Goal: Information Seeking & Learning: Learn about a topic

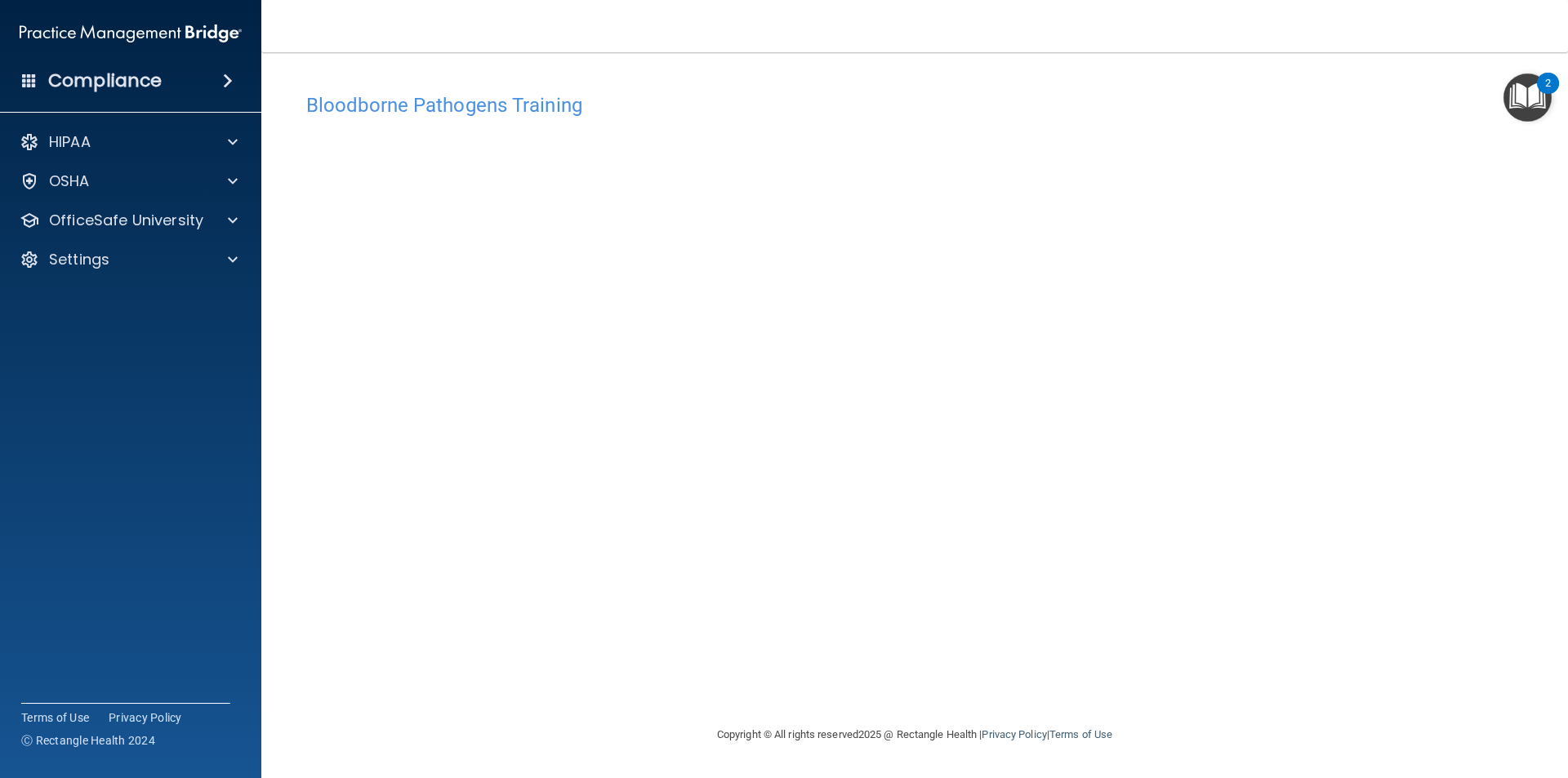
click at [521, 112] on h4 "Bloodborne Pathogens Training" at bounding box center [915, 105] width 1217 height 22
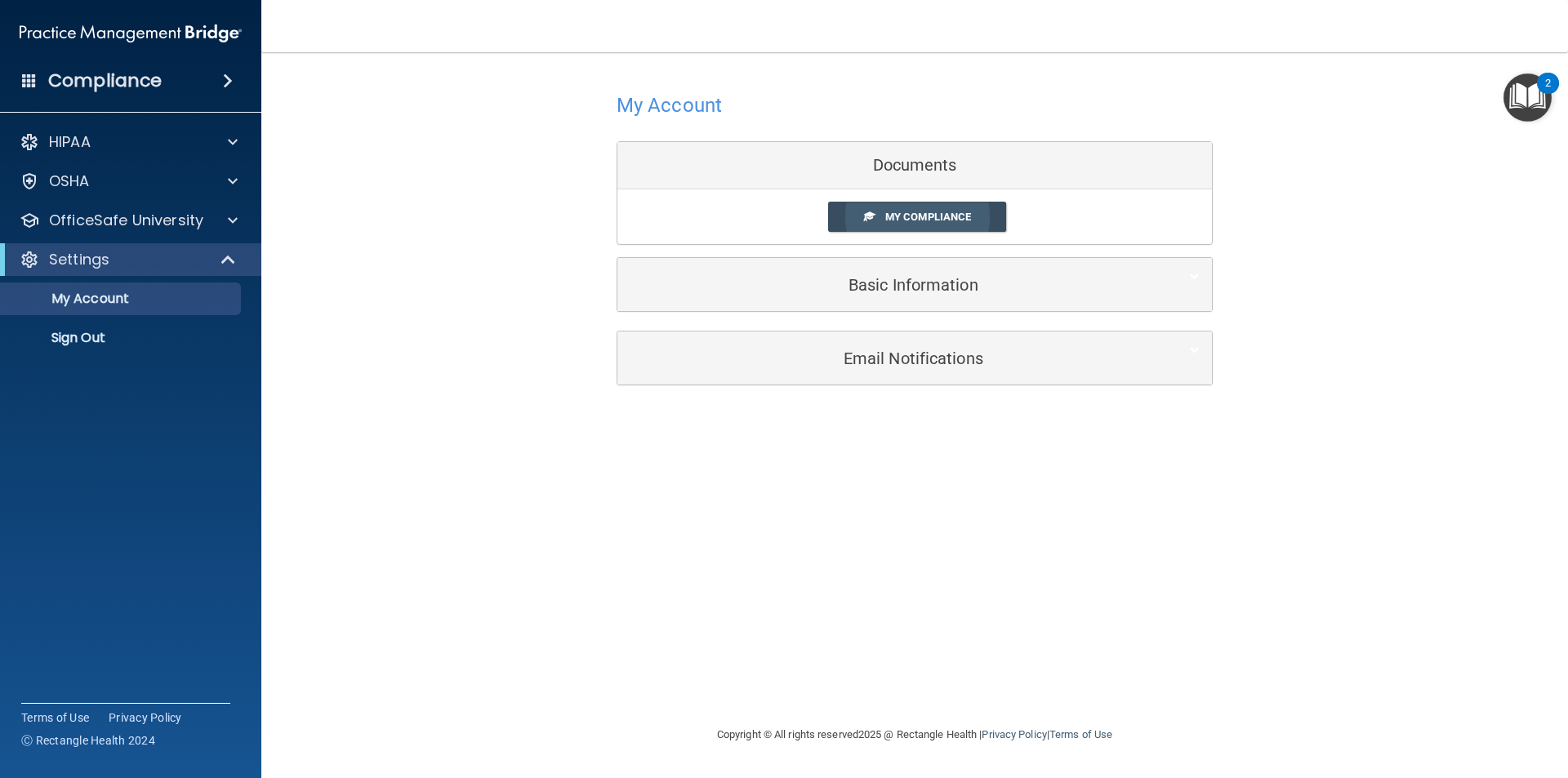
click at [927, 219] on span "My Compliance" at bounding box center [928, 217] width 86 height 12
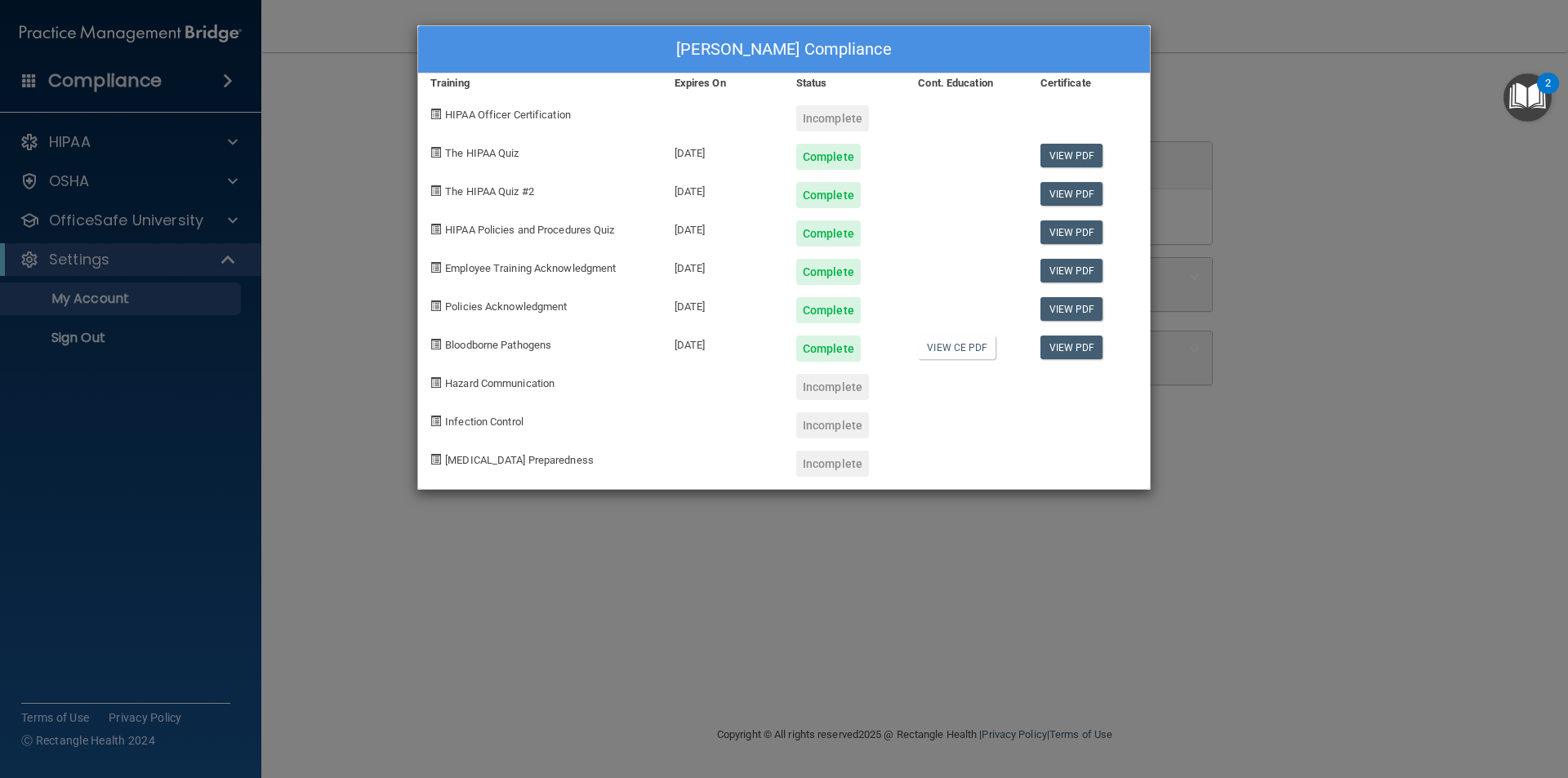
click at [856, 374] on div "Incomplete" at bounding box center [832, 387] width 73 height 26
click at [1224, 71] on div "Emely Mendoza's Compliance Training Expires On Status Cont. Education Certifica…" at bounding box center [784, 389] width 1568 height 778
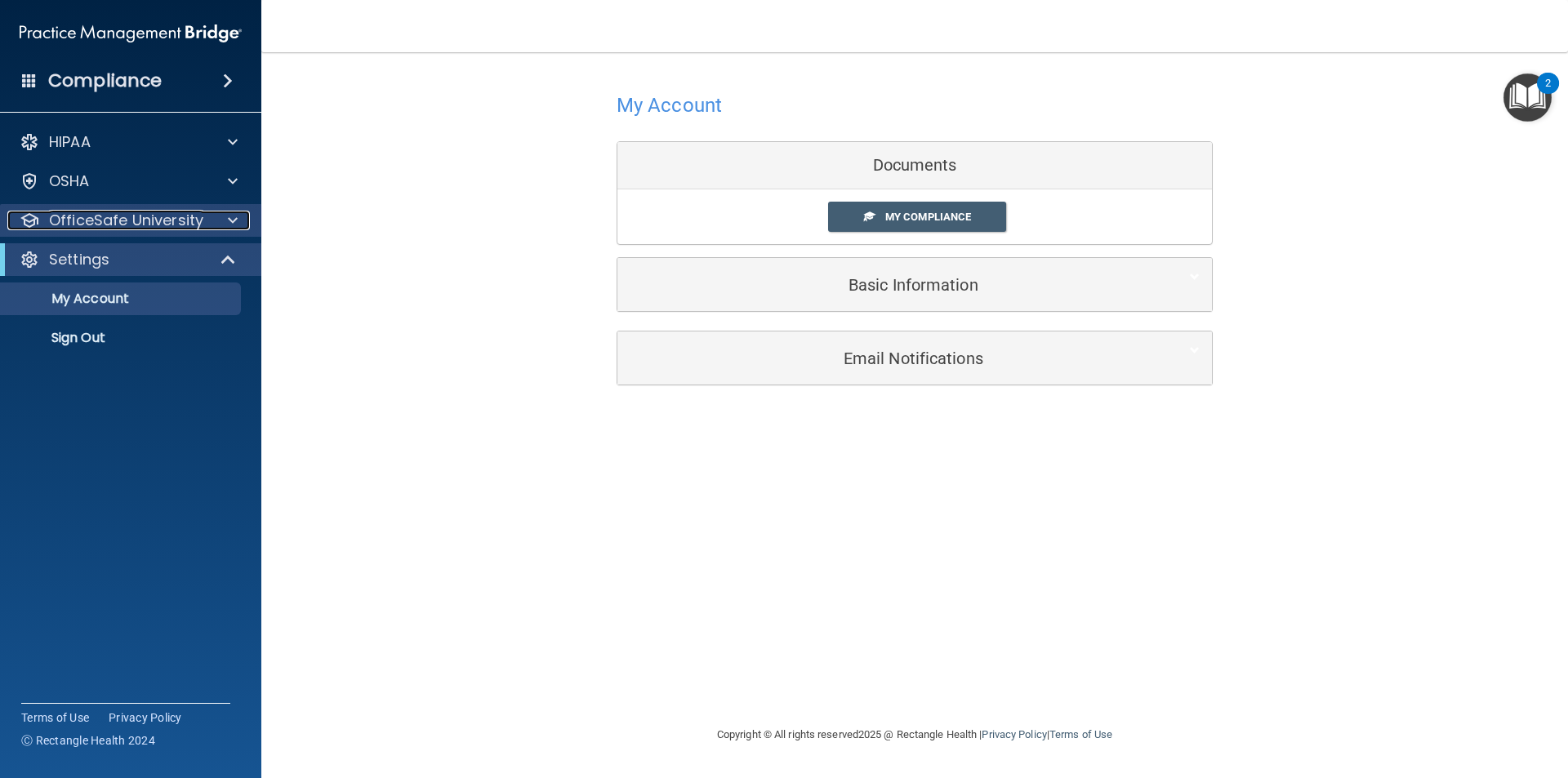
click at [207, 225] on div "OfficeSafe University" at bounding box center [108, 220] width 203 height 20
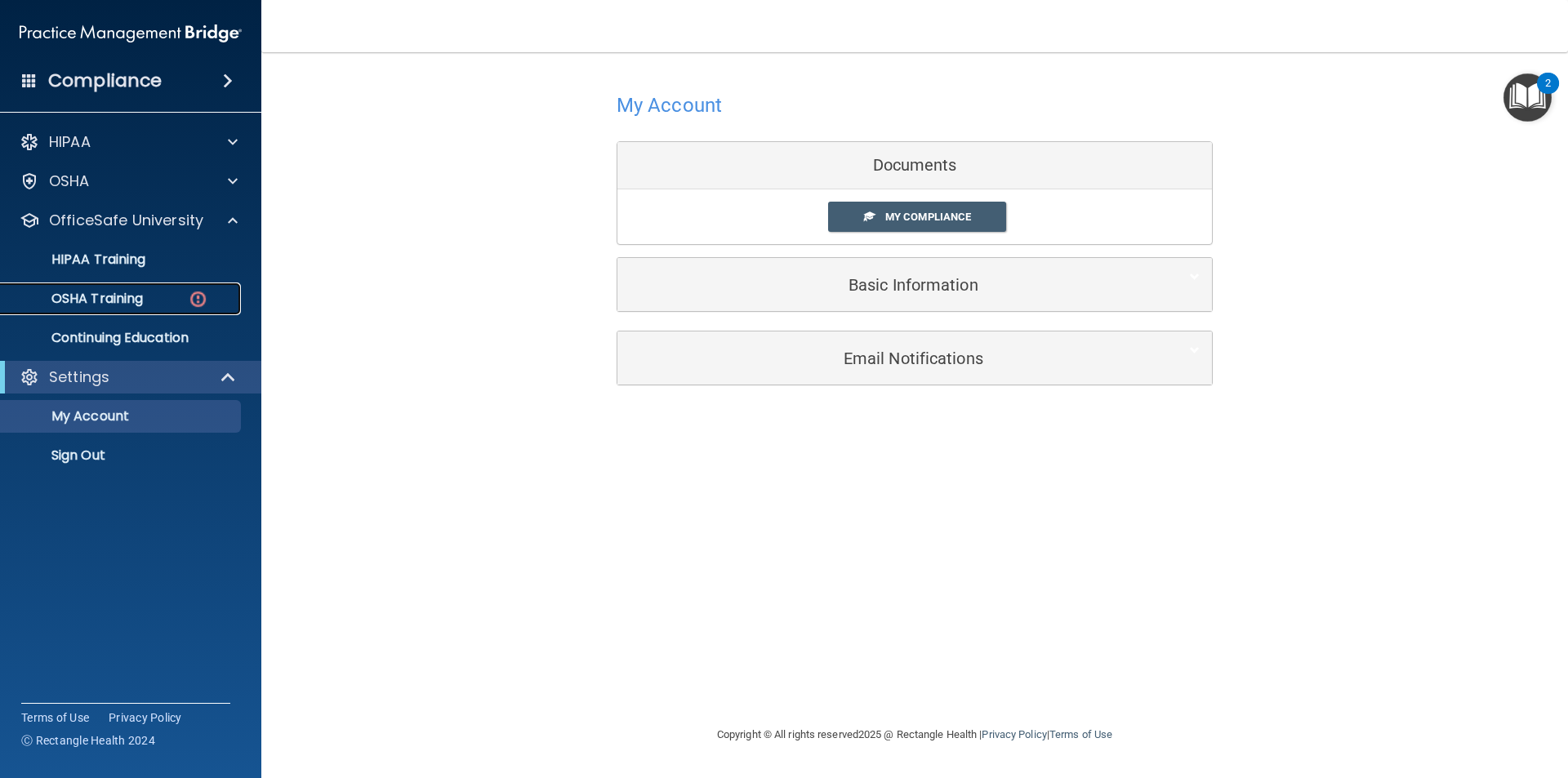
click at [172, 304] on div "OSHA Training" at bounding box center [122, 299] width 223 height 16
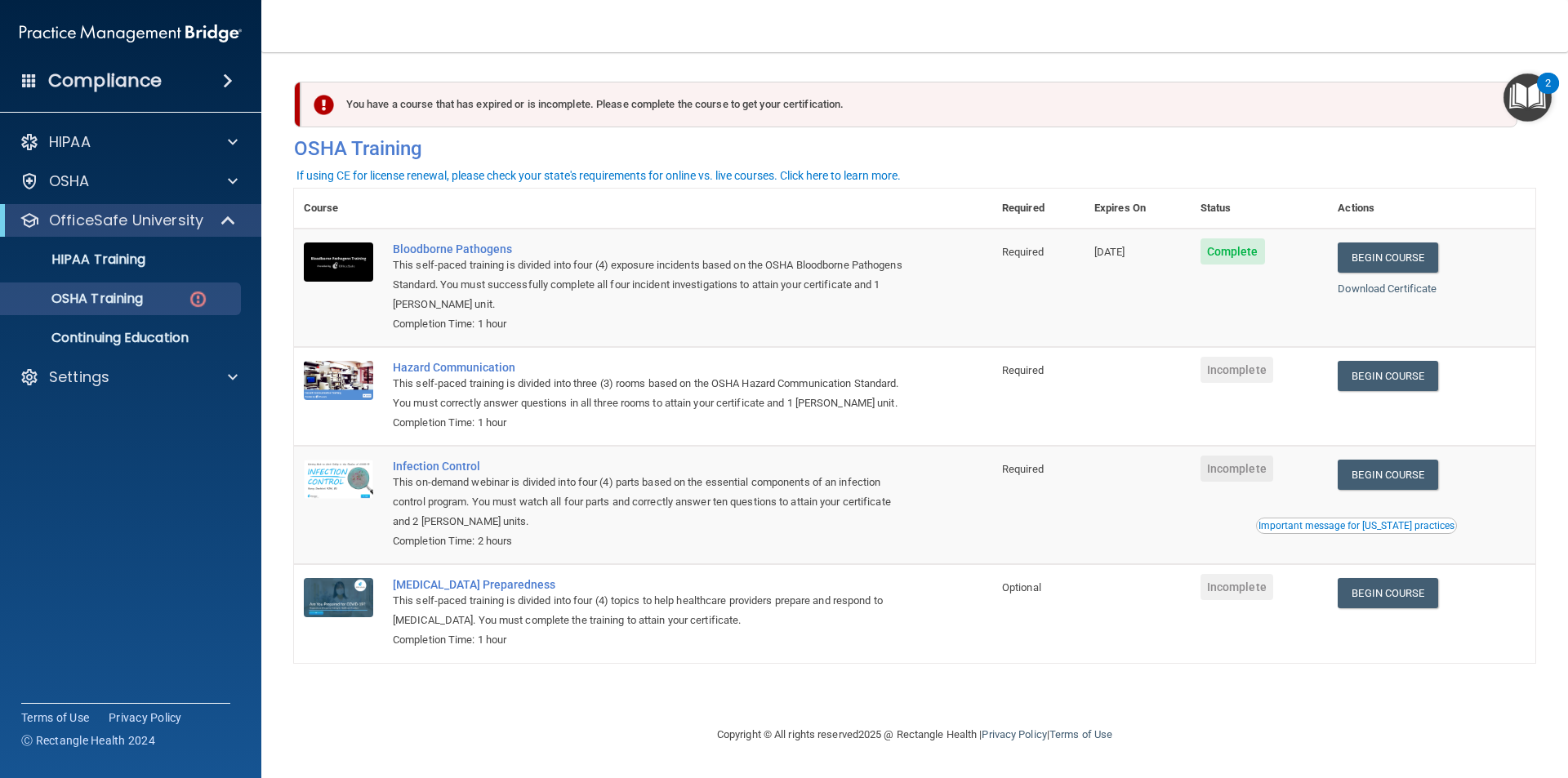
click at [1084, 365] on td "Required" at bounding box center [1038, 396] width 92 height 99
click at [1432, 376] on link "Begin Course" at bounding box center [1388, 376] width 100 height 30
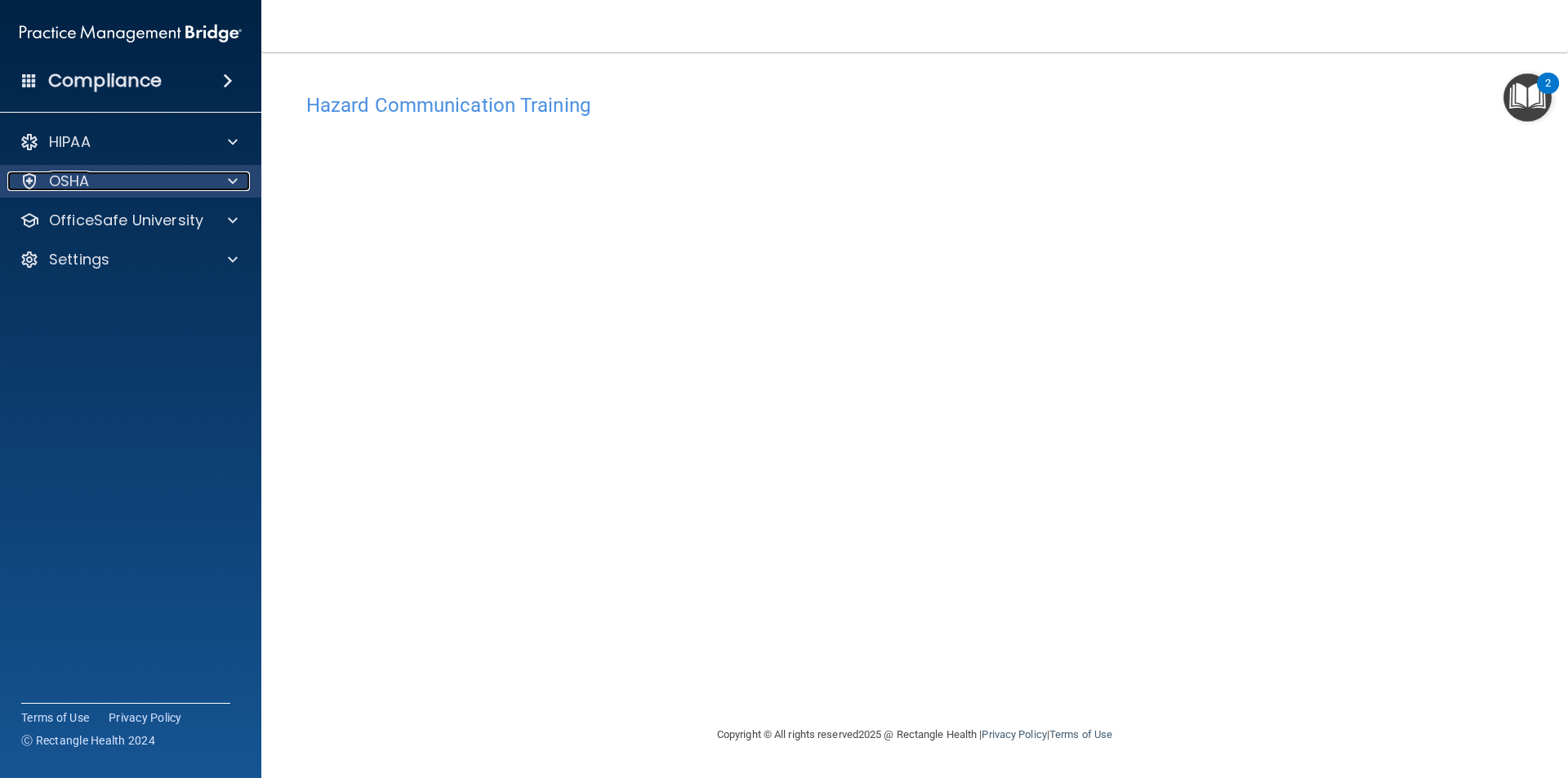
click at [224, 181] on div at bounding box center [230, 181] width 41 height 20
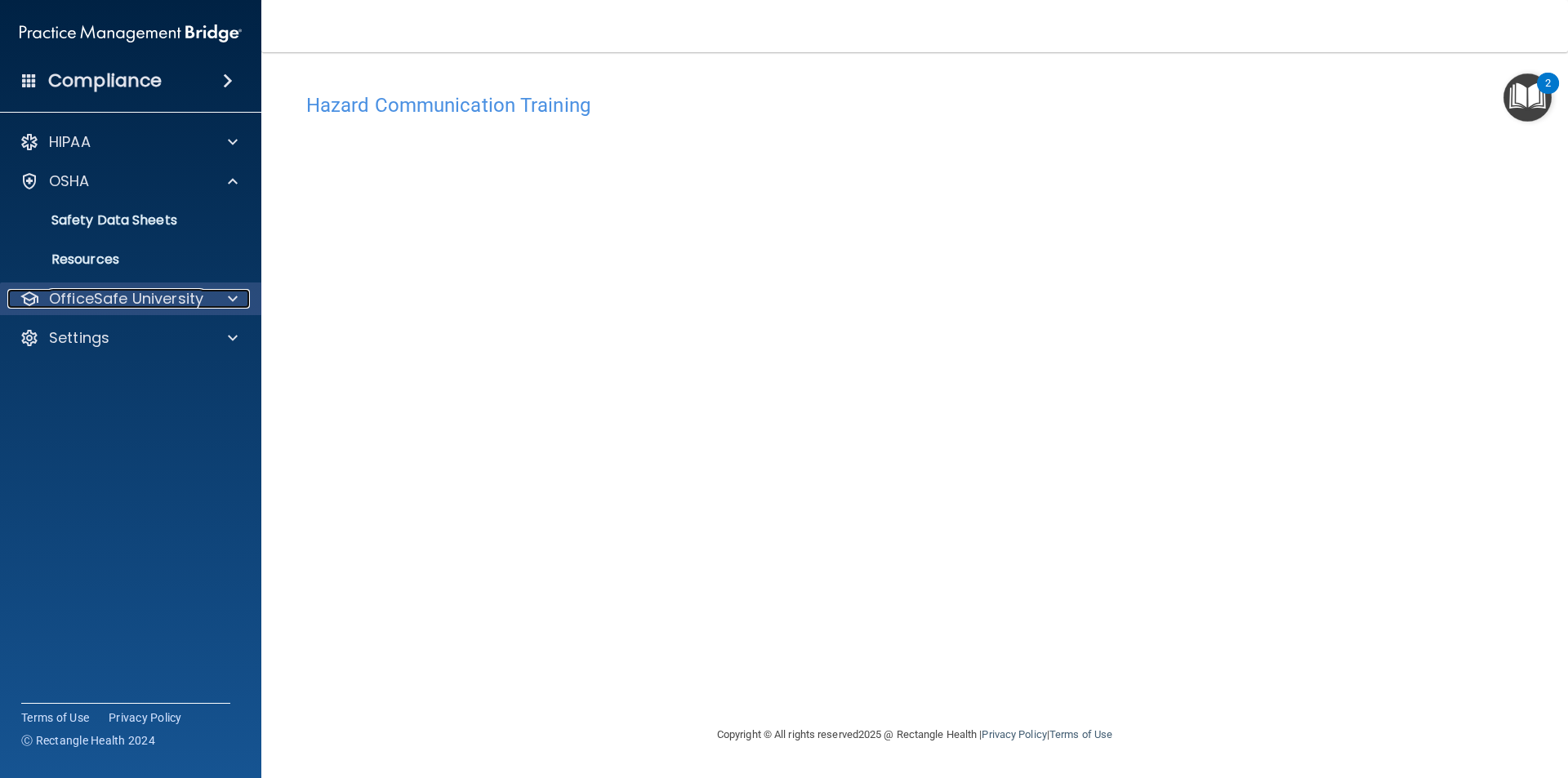
click at [107, 301] on p "OfficeSafe University" at bounding box center [126, 299] width 155 height 20
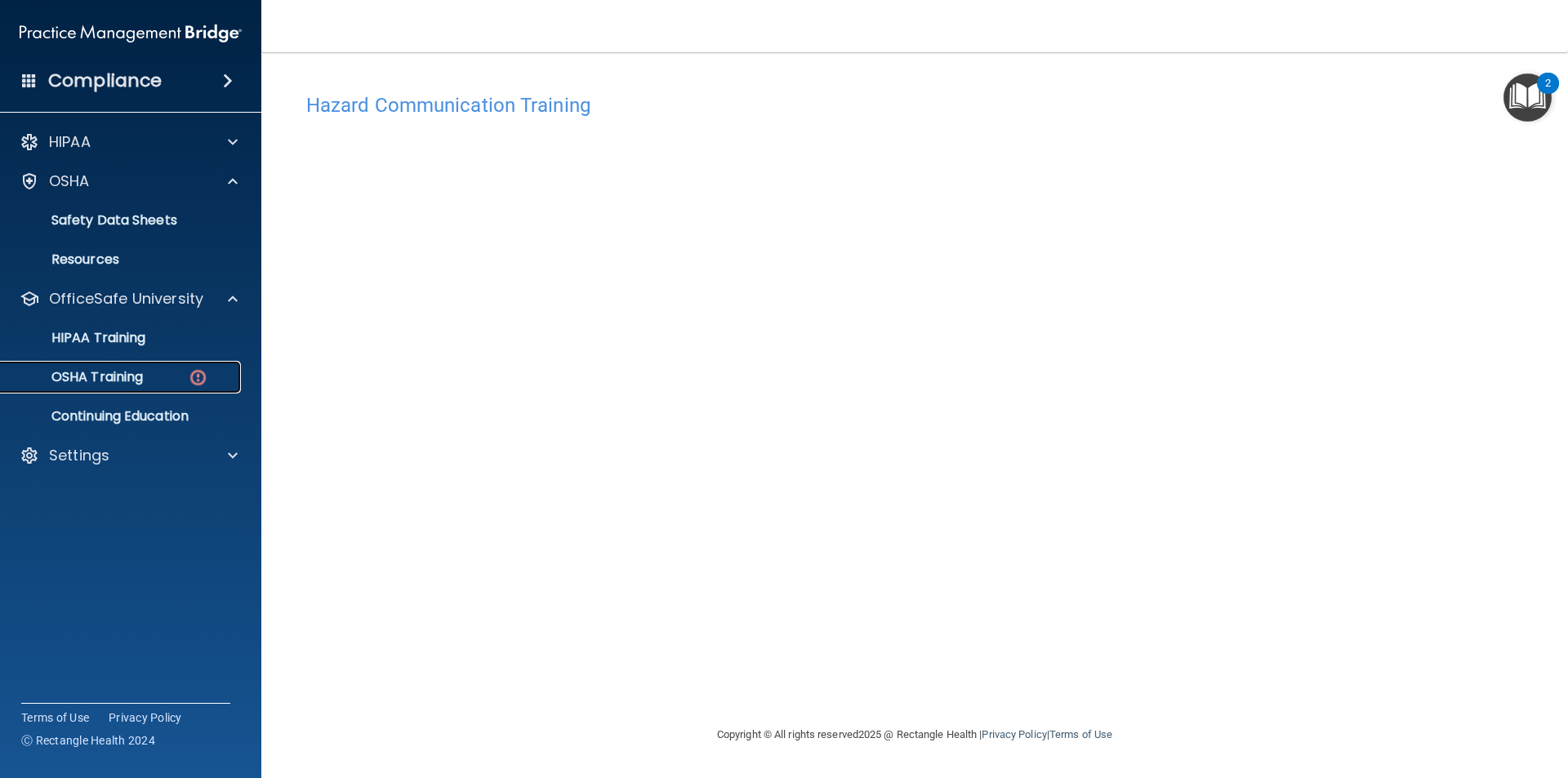
click at [150, 374] on div "OSHA Training" at bounding box center [122, 377] width 223 height 16
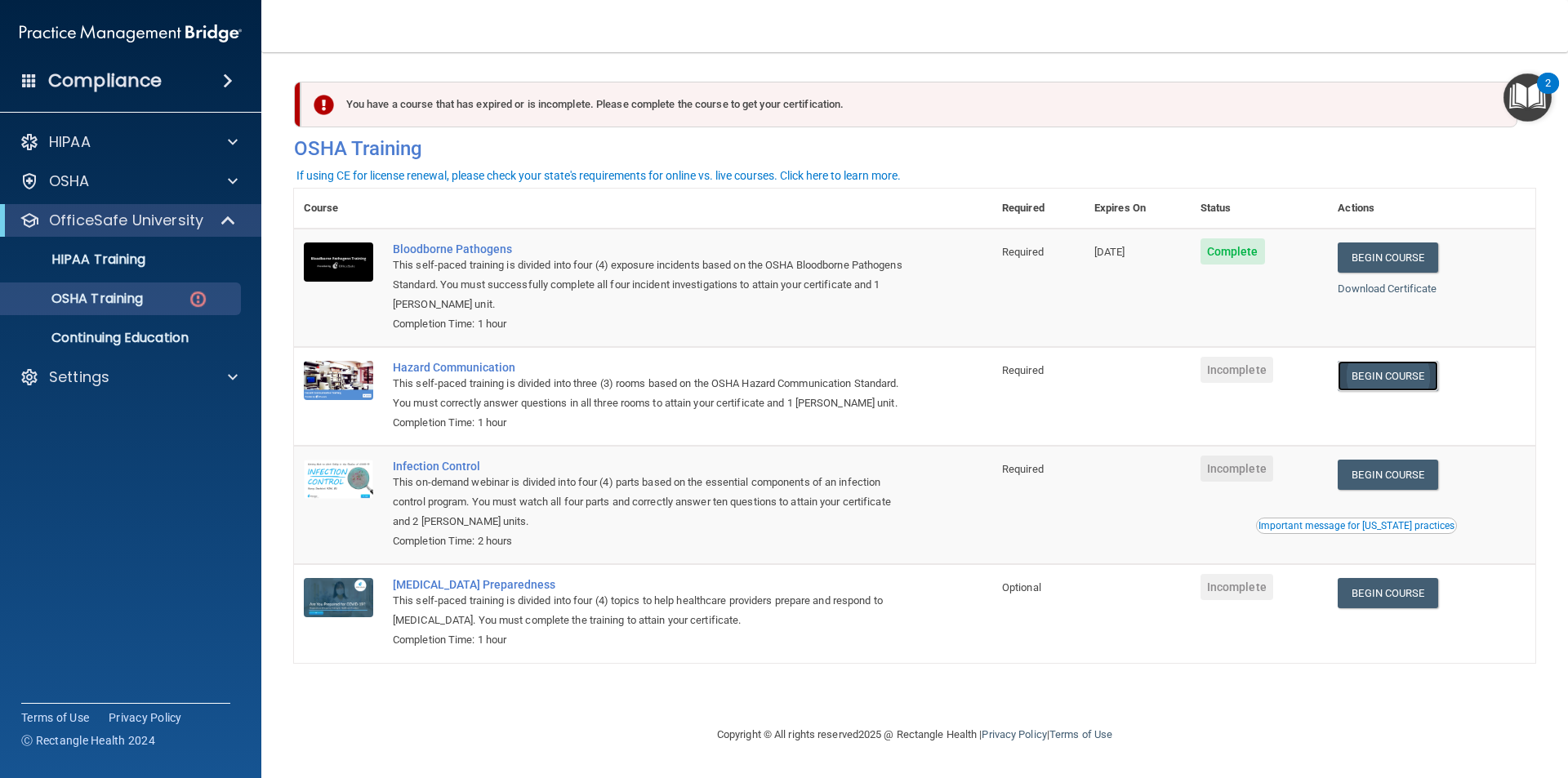
click at [1396, 380] on link "Begin Course" at bounding box center [1388, 376] width 100 height 30
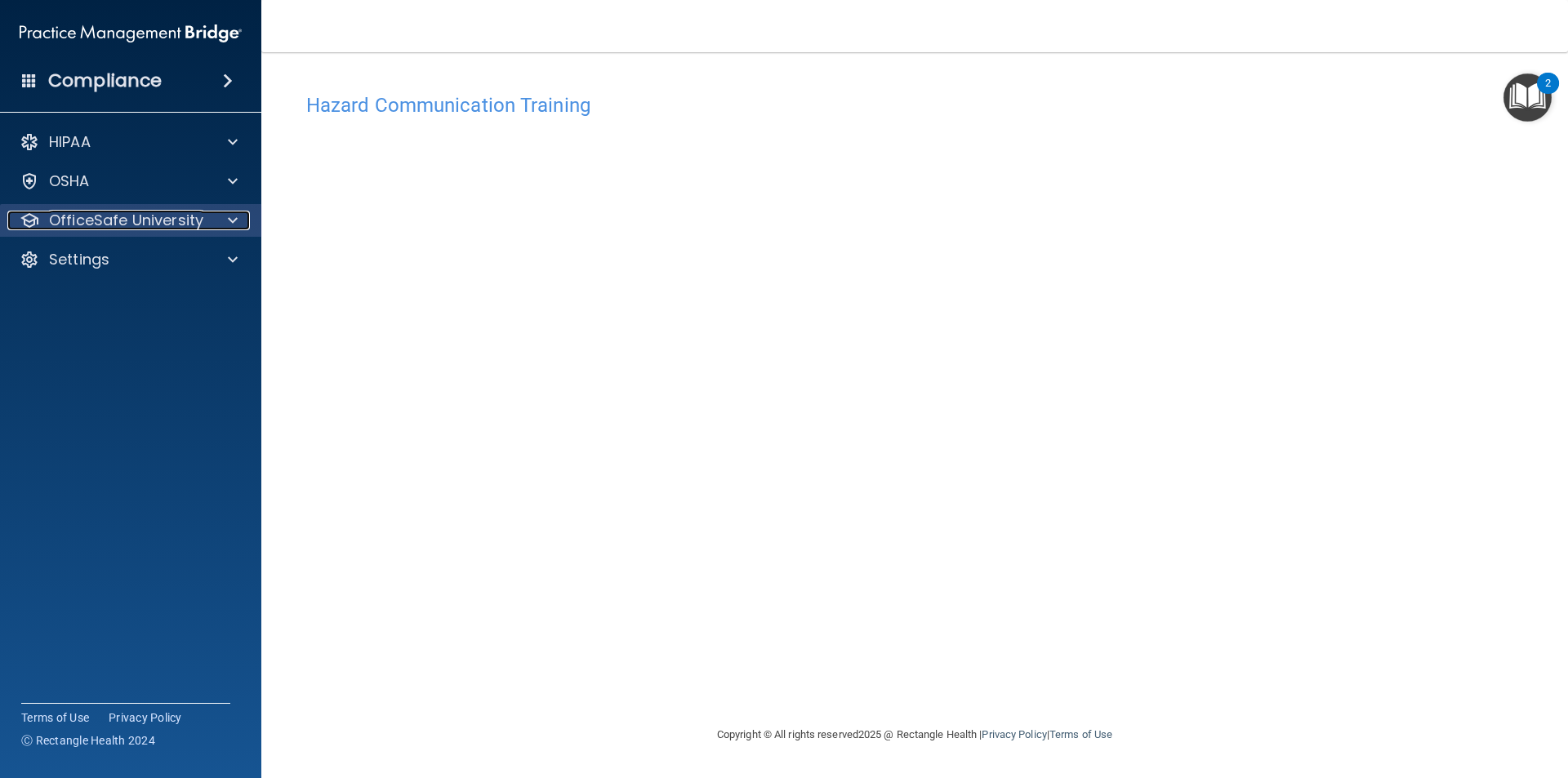
click at [156, 225] on p "OfficeSafe University" at bounding box center [126, 220] width 155 height 20
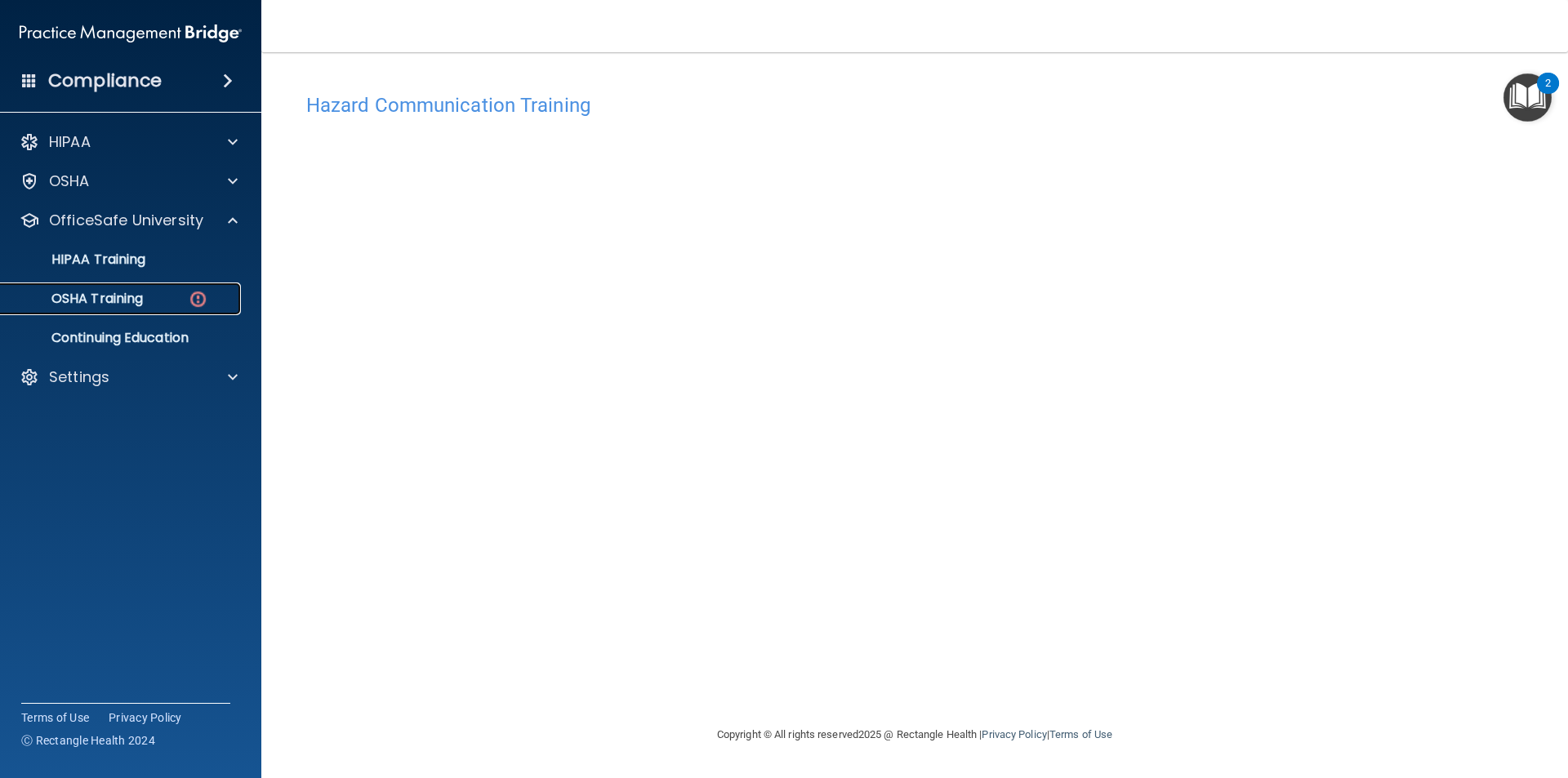
click at [169, 292] on div "OSHA Training" at bounding box center [122, 299] width 223 height 16
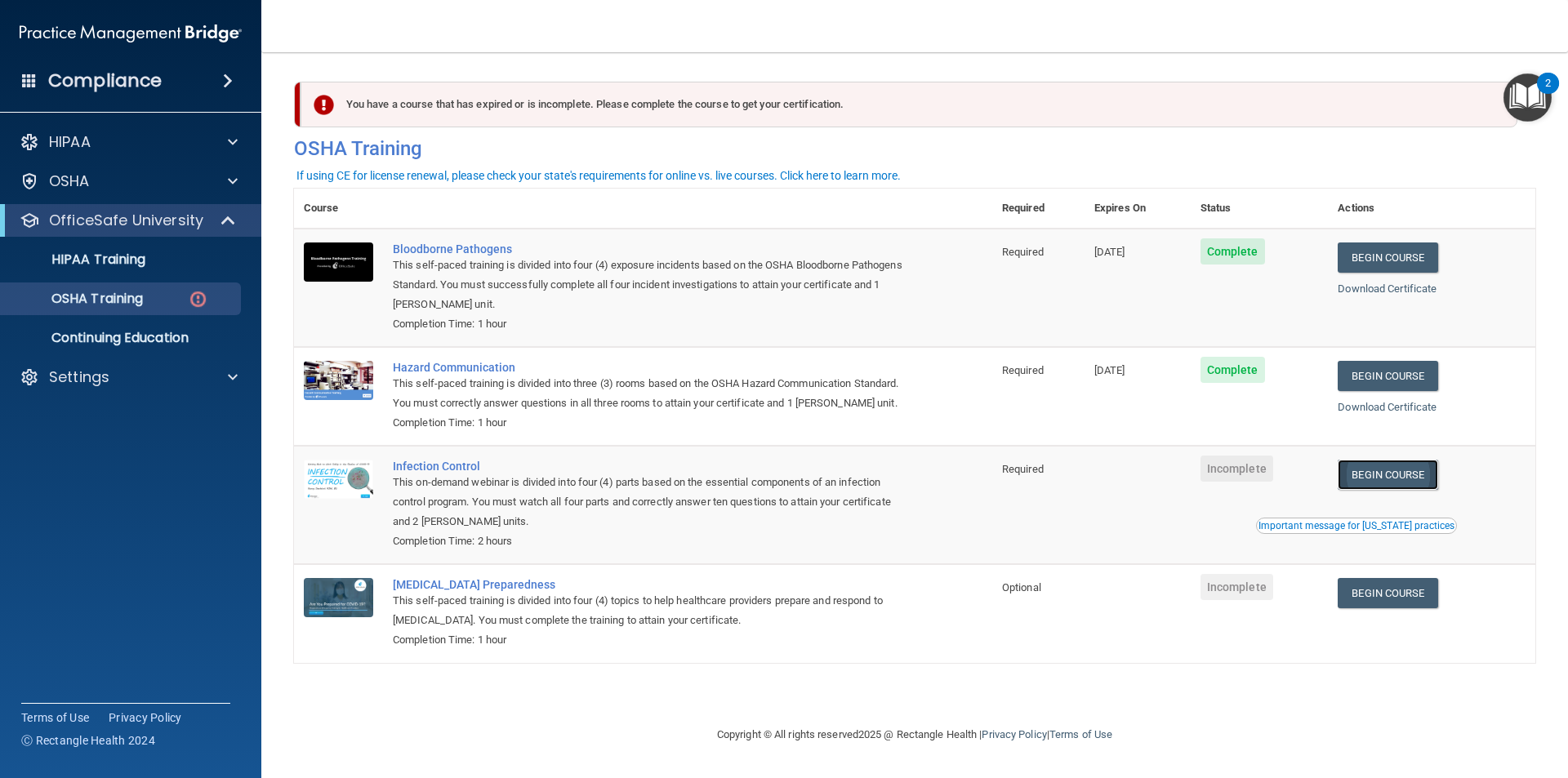
click at [1420, 473] on link "Begin Course" at bounding box center [1388, 475] width 100 height 30
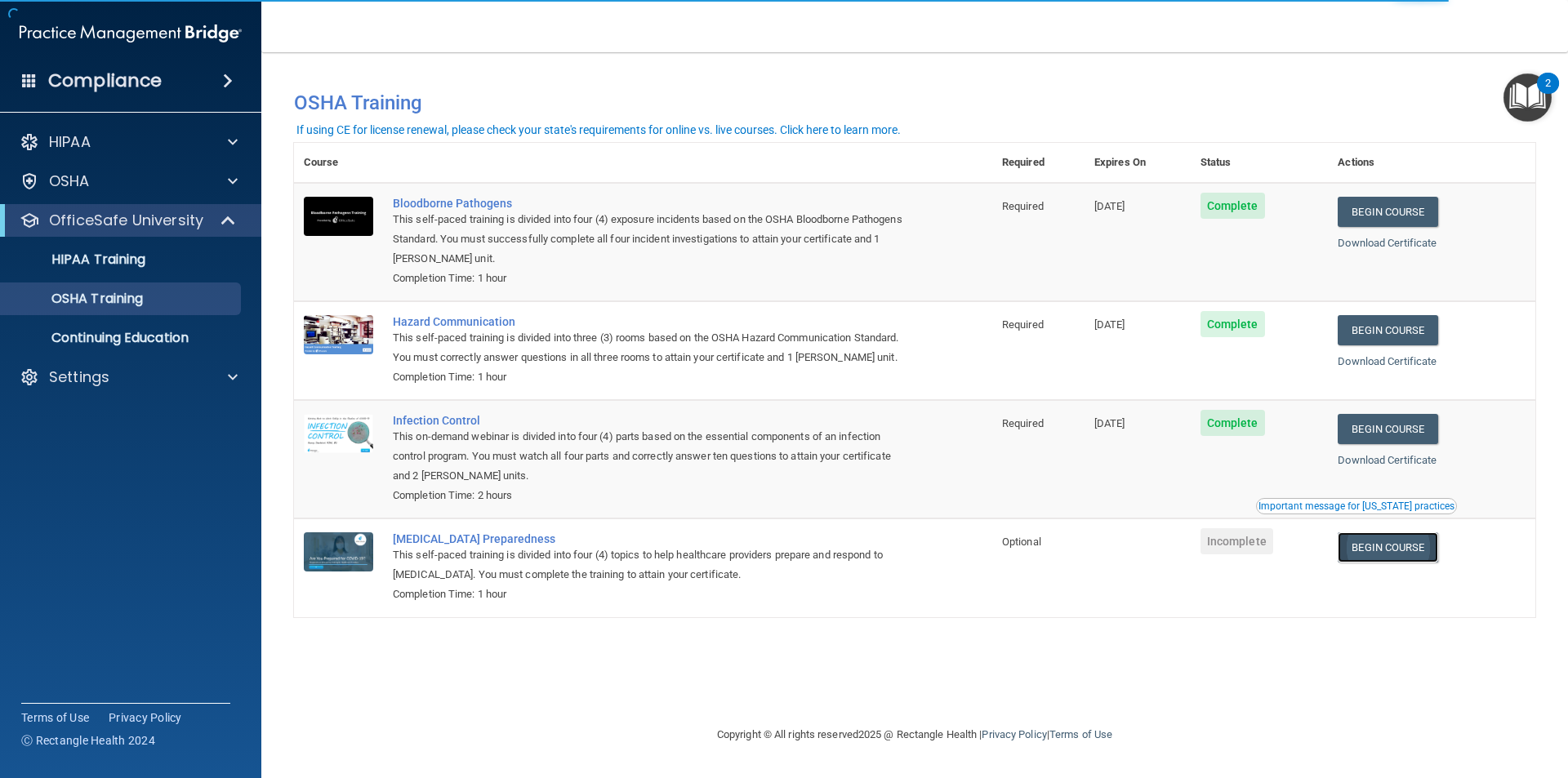
click at [1409, 544] on link "Begin Course" at bounding box center [1388, 547] width 100 height 30
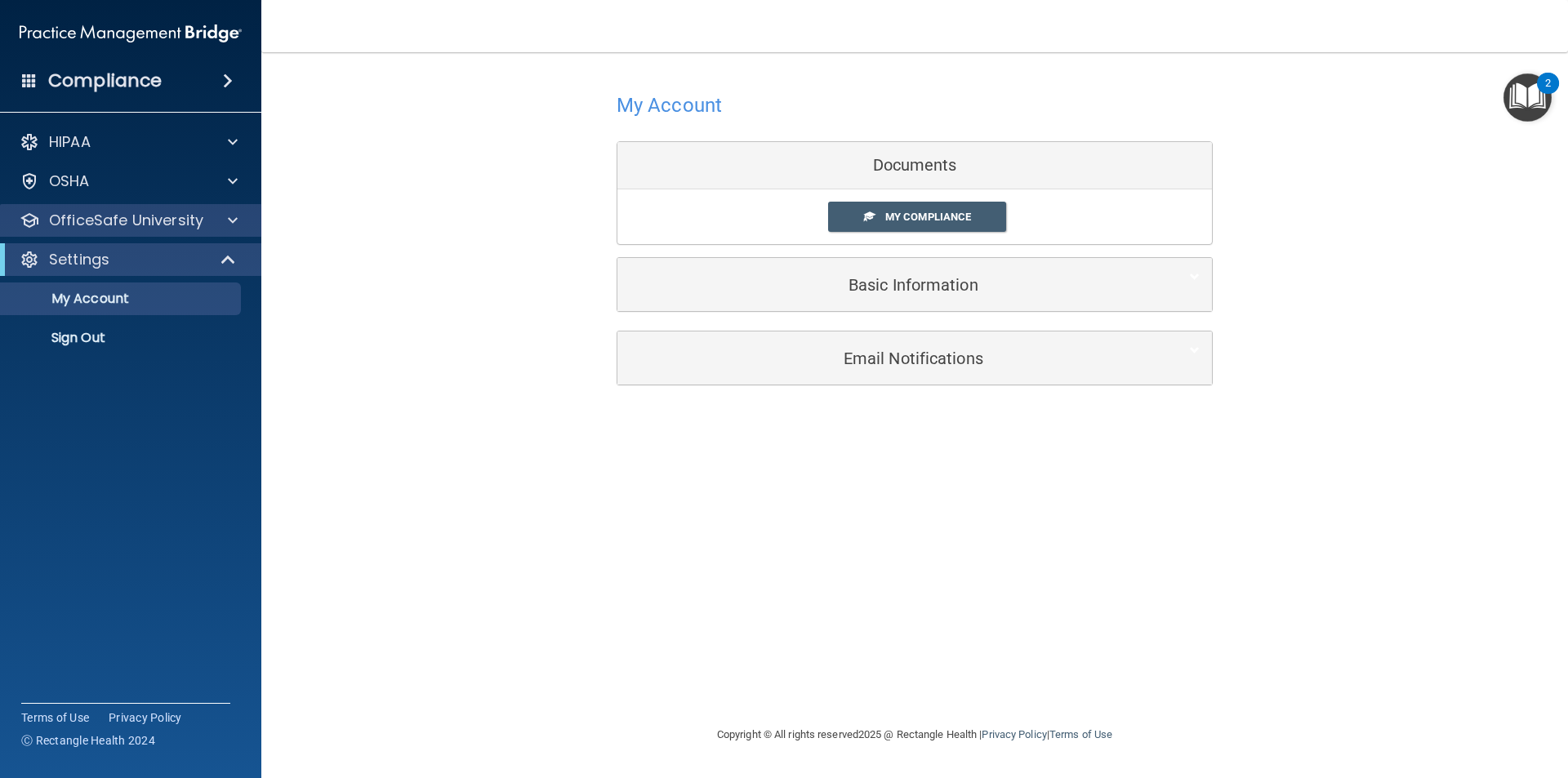
click at [217, 209] on div "OfficeSafe University" at bounding box center [131, 220] width 262 height 33
click at [228, 235] on div "OfficeSafe University" at bounding box center [131, 220] width 262 height 33
click at [230, 218] on span at bounding box center [233, 220] width 9 height 20
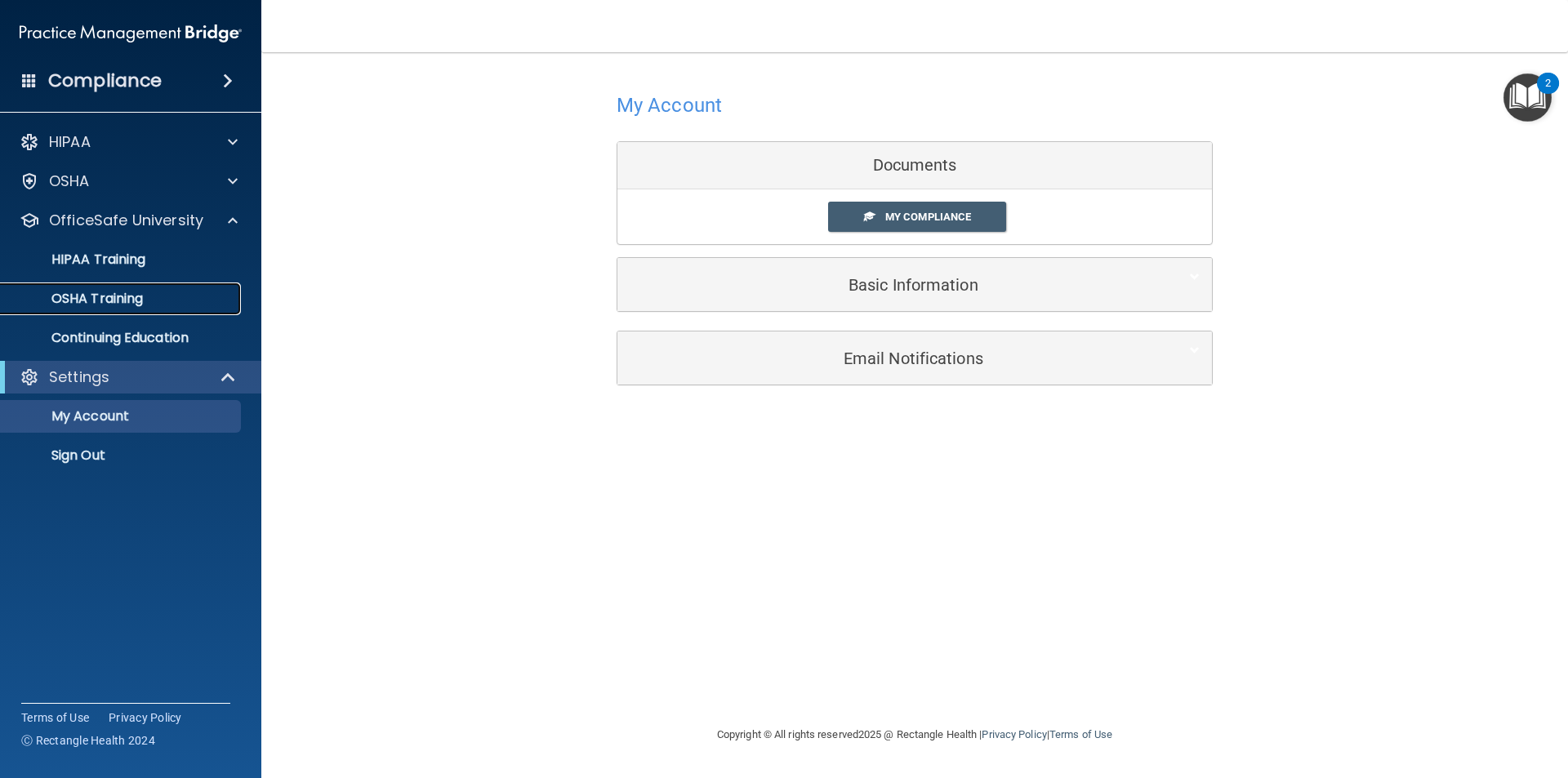
click at [175, 303] on div "OSHA Training" at bounding box center [122, 299] width 223 height 16
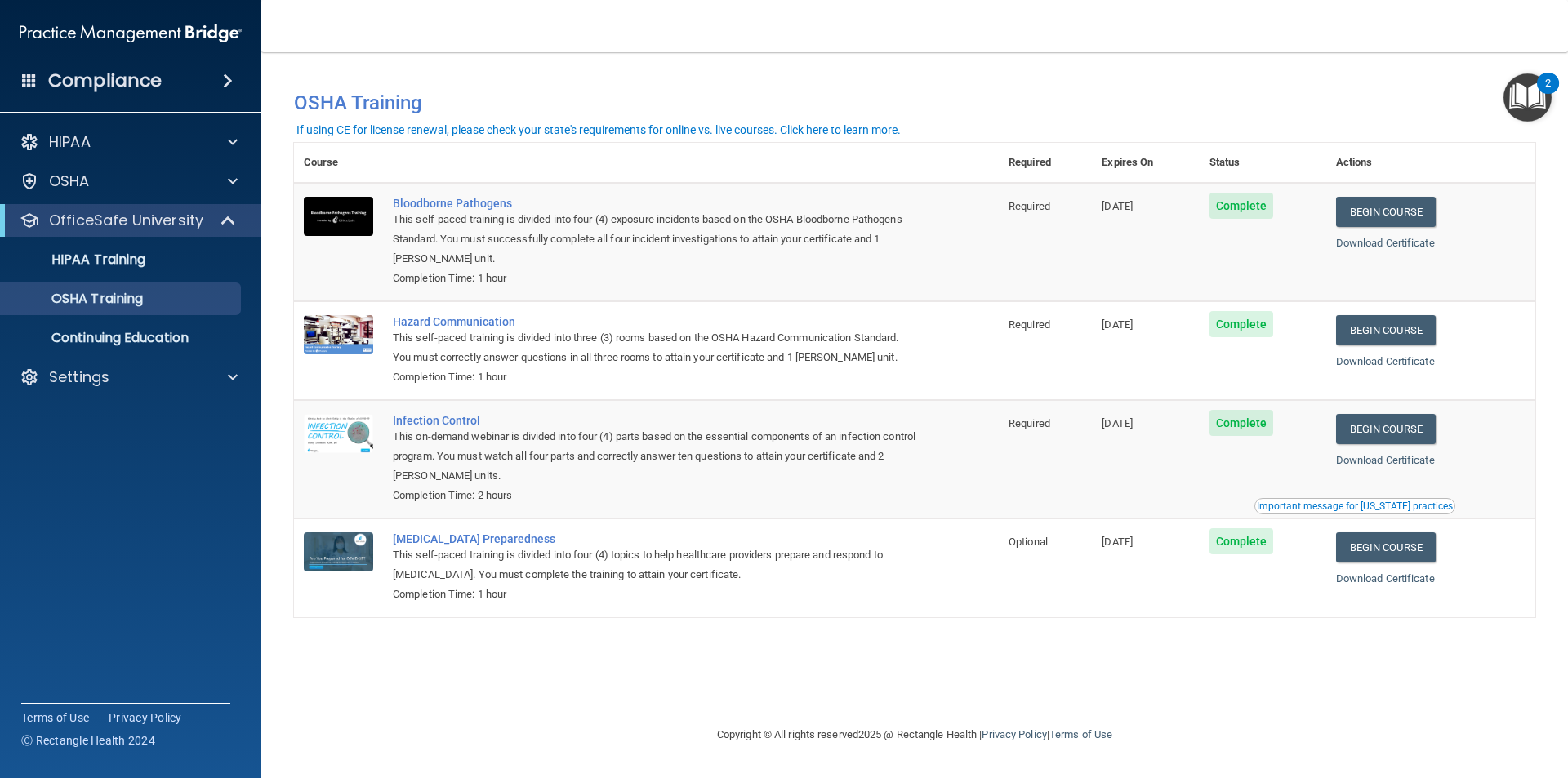
click at [1355, 507] on div "Important message for [US_STATE] practices" at bounding box center [1355, 506] width 196 height 9
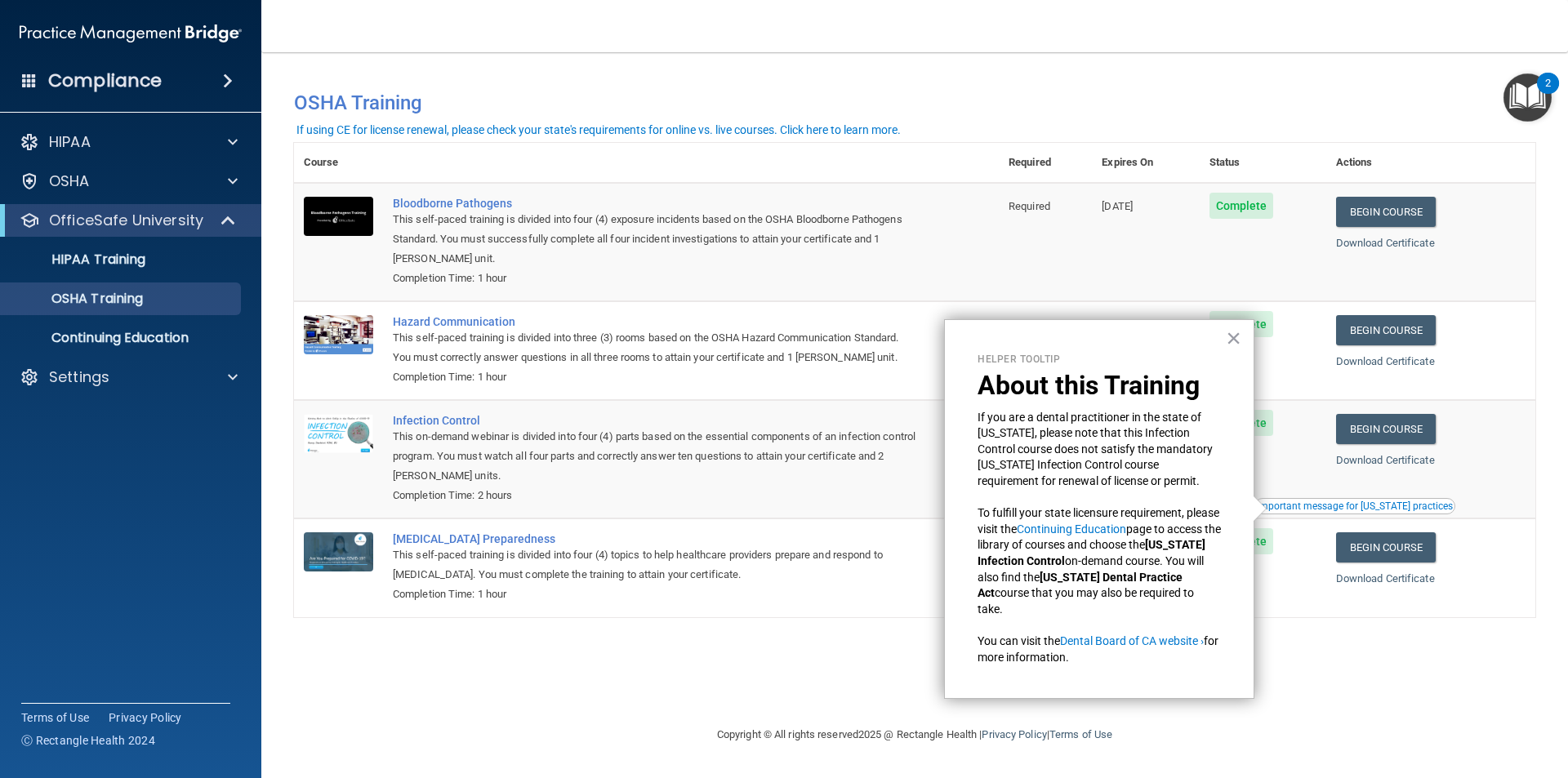
click at [1222, 334] on div "Helper Tooltip About this Training If you are a dental practitioner in the stat…" at bounding box center [1099, 510] width 310 height 381
click at [1236, 334] on button "×" at bounding box center [1233, 338] width 15 height 26
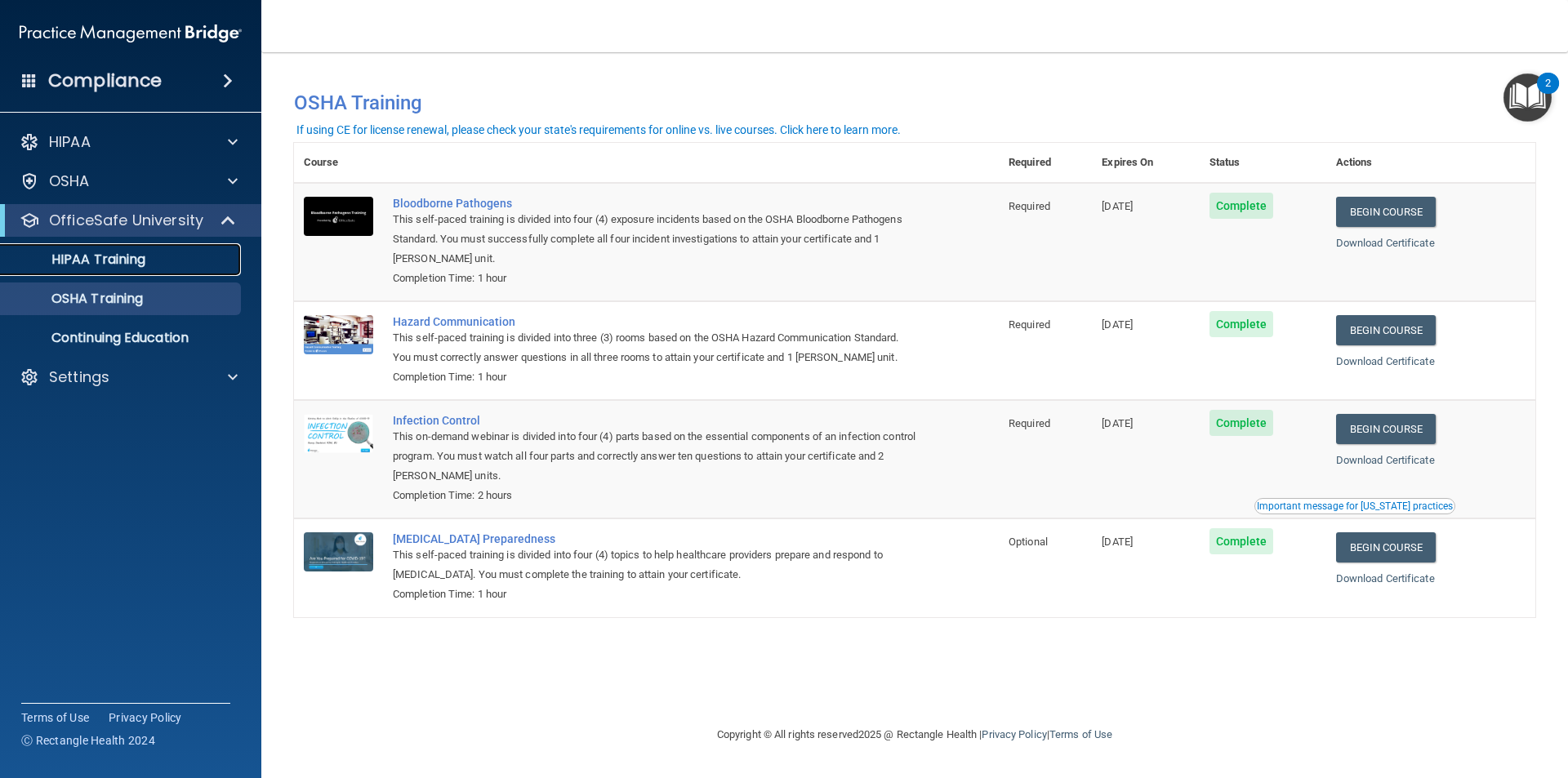
click at [165, 247] on link "HIPAA Training" at bounding box center [112, 259] width 257 height 33
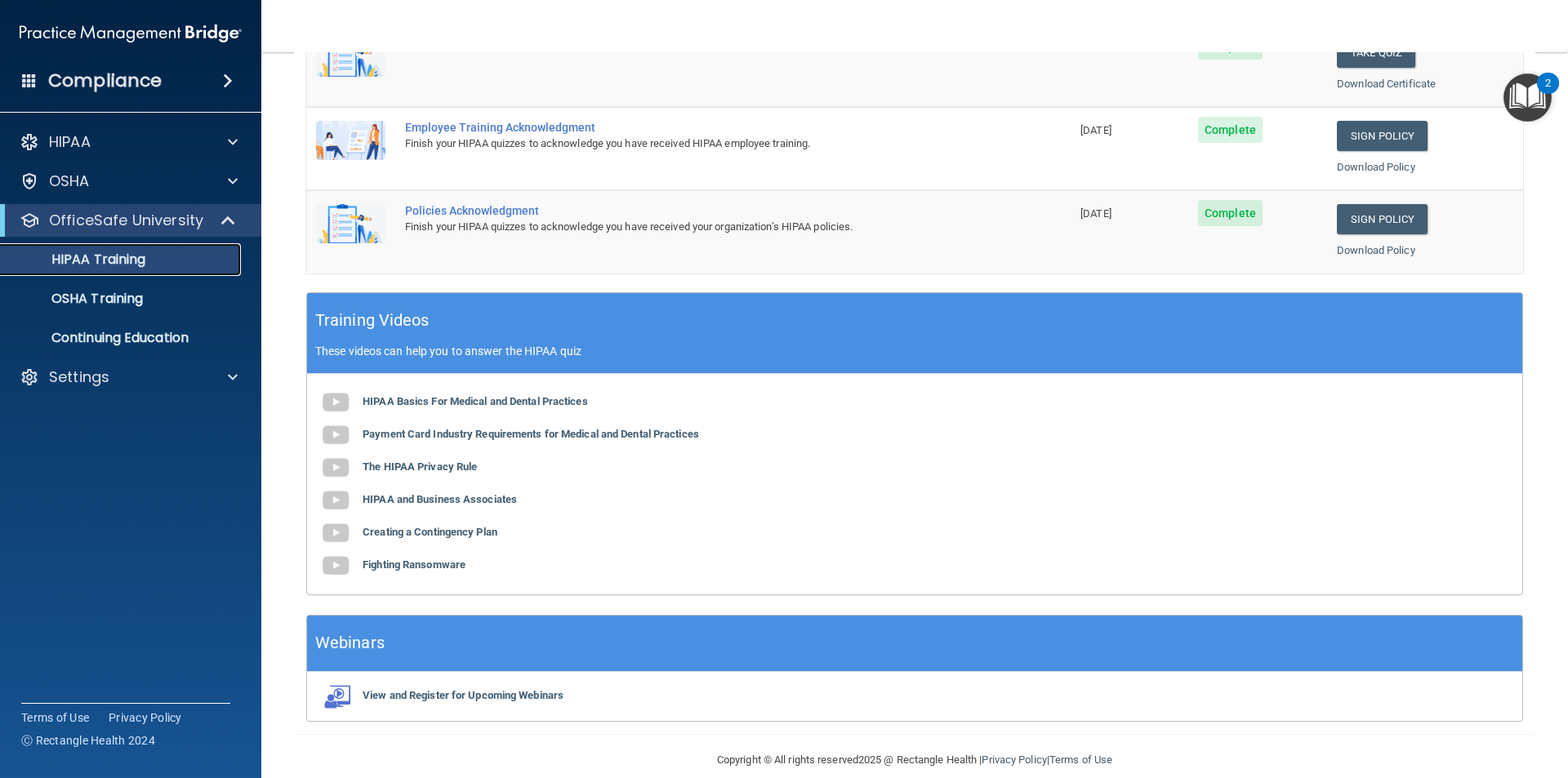
scroll to position [451, 0]
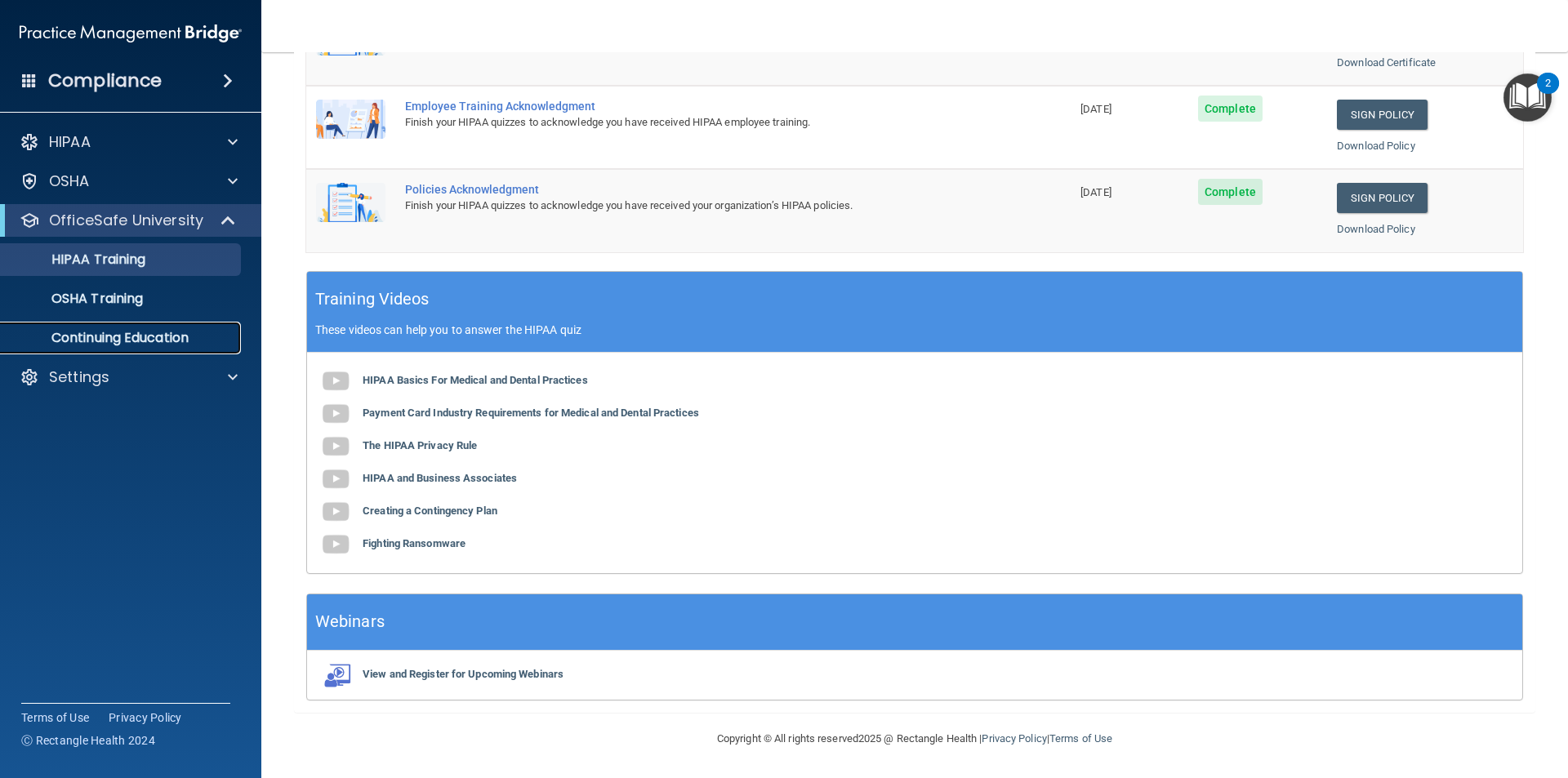
click at [102, 335] on p "Continuing Education" at bounding box center [122, 337] width 223 height 16
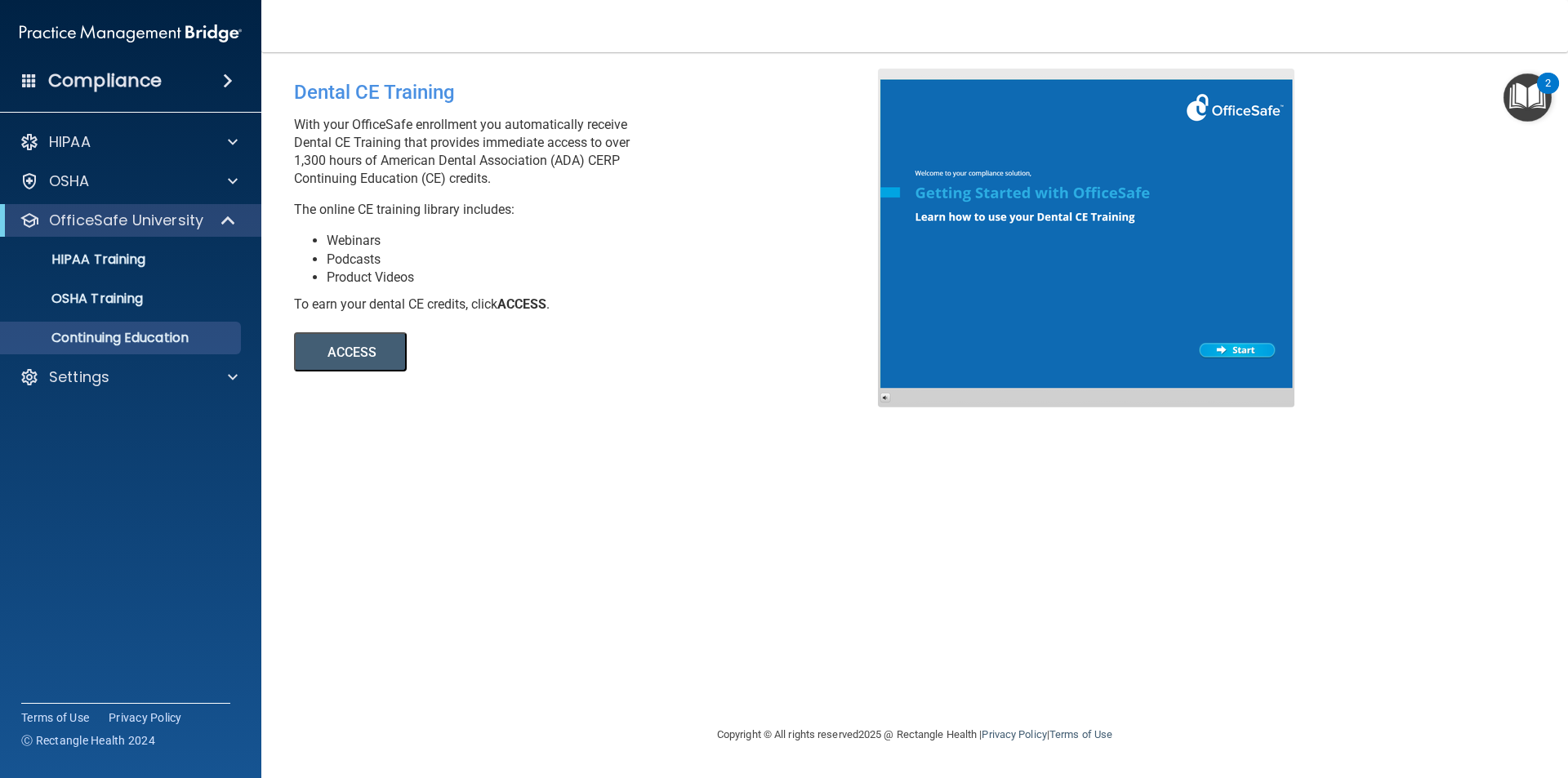
click at [1218, 350] on div at bounding box center [1086, 238] width 416 height 339
click at [381, 345] on button "ACCESS" at bounding box center [351, 352] width 113 height 40
